Goal: Navigation & Orientation: Find specific page/section

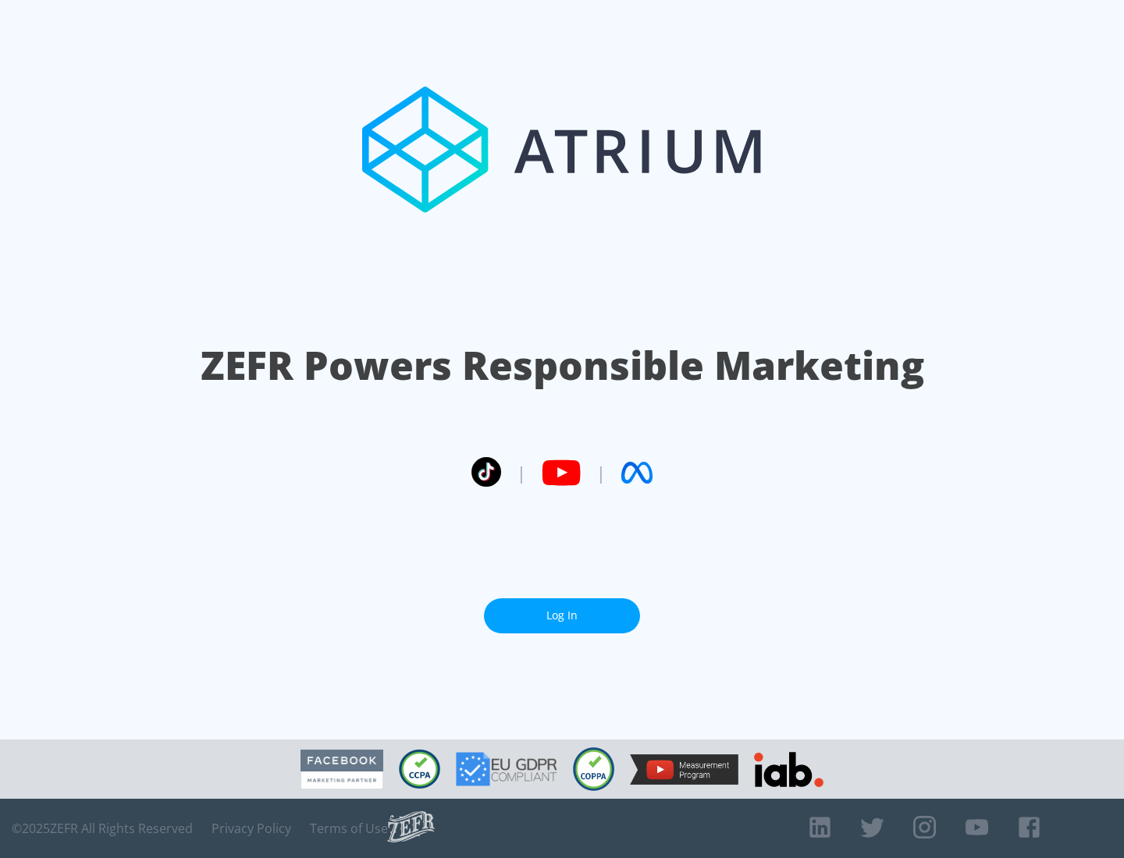
click at [562, 616] on link "Log In" at bounding box center [562, 615] width 156 height 35
